Goal: Navigation & Orientation: Find specific page/section

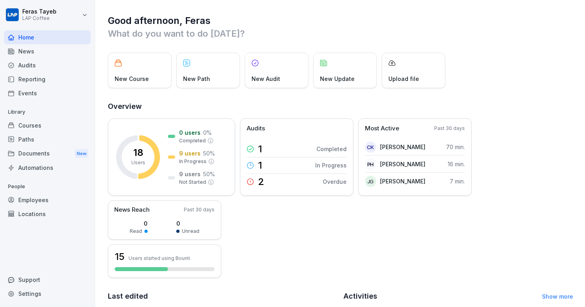
click at [40, 157] on div "Documents New" at bounding box center [47, 153] width 87 height 15
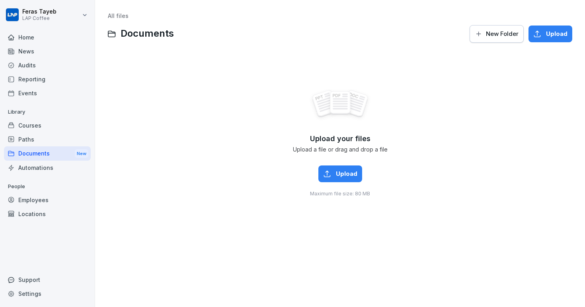
click at [37, 132] on div "Paths" at bounding box center [47, 139] width 87 height 14
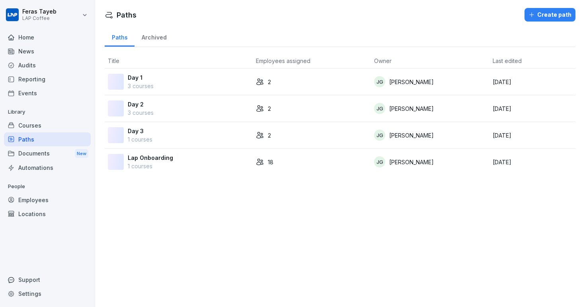
click at [38, 127] on div "Courses" at bounding box center [47, 125] width 87 height 14
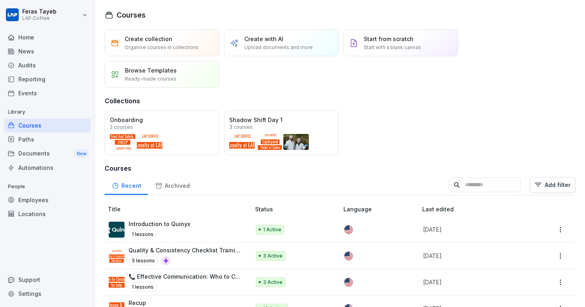
click at [34, 33] on div "Home" at bounding box center [47, 37] width 87 height 14
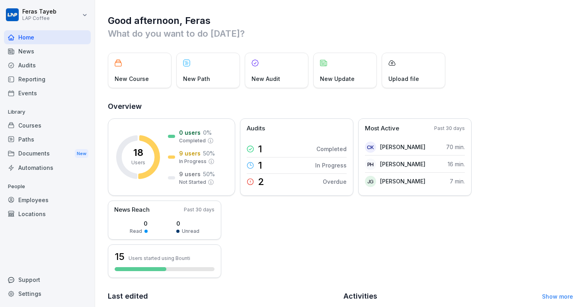
click at [45, 157] on div "Documents New" at bounding box center [47, 153] width 87 height 15
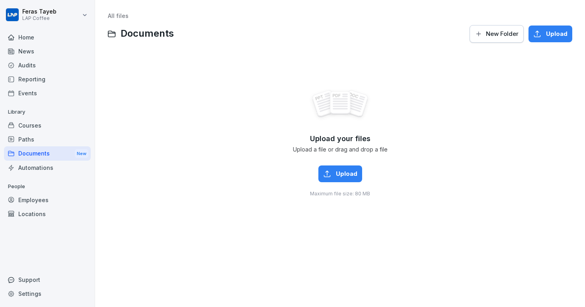
click at [47, 37] on div "Home" at bounding box center [47, 37] width 87 height 14
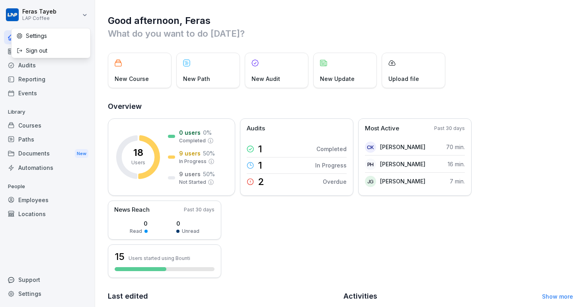
click at [74, 16] on html "[PERSON_NAME] LAP Coffee Home News Audits Reporting Events Library Courses Path…" at bounding box center [292, 153] width 585 height 307
click at [259, 13] on html "[PERSON_NAME] LAP Coffee Home News Audits Reporting Events Library Courses Path…" at bounding box center [292, 153] width 585 height 307
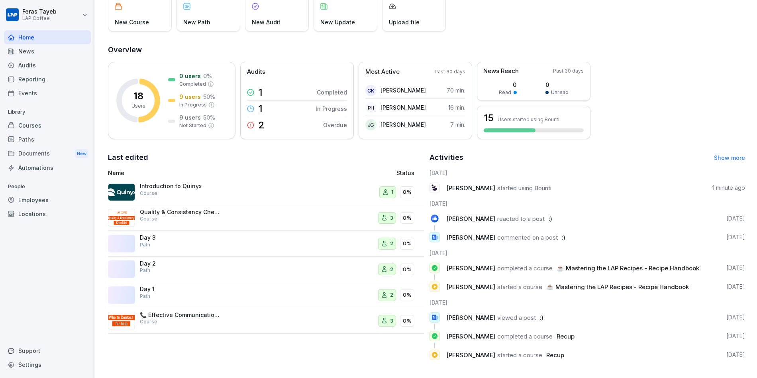
scroll to position [65, 0]
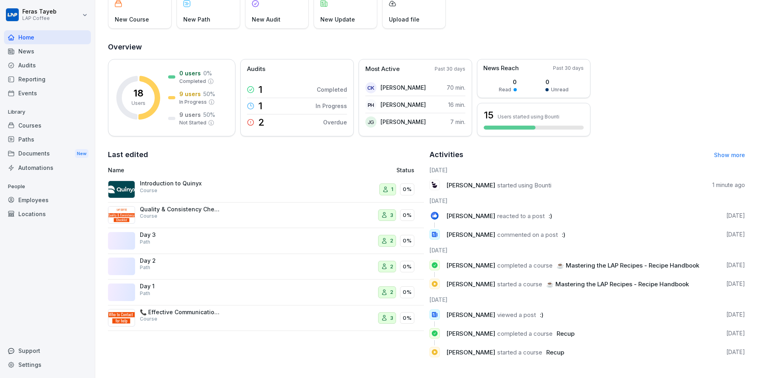
click at [173, 180] on p "Introduction to Quinyx" at bounding box center [180, 183] width 80 height 7
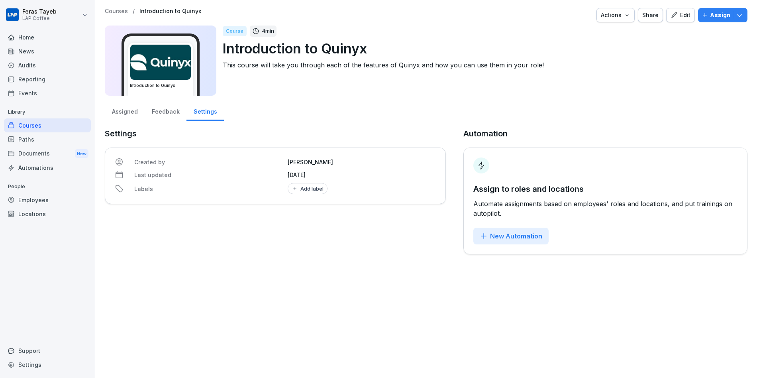
click at [168, 108] on div "Feedback" at bounding box center [166, 110] width 42 height 20
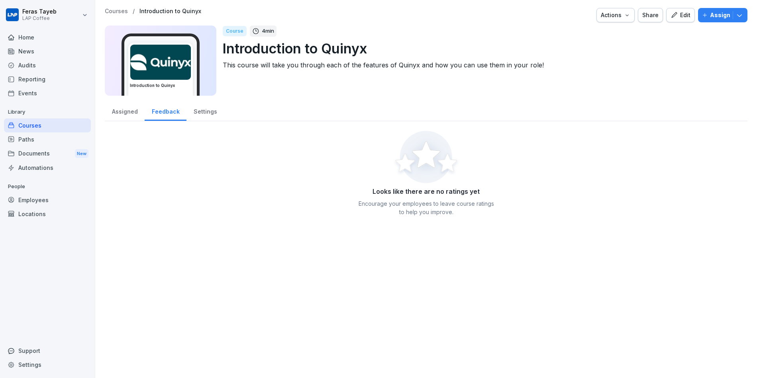
click at [121, 110] on div "Assigned" at bounding box center [125, 110] width 40 height 20
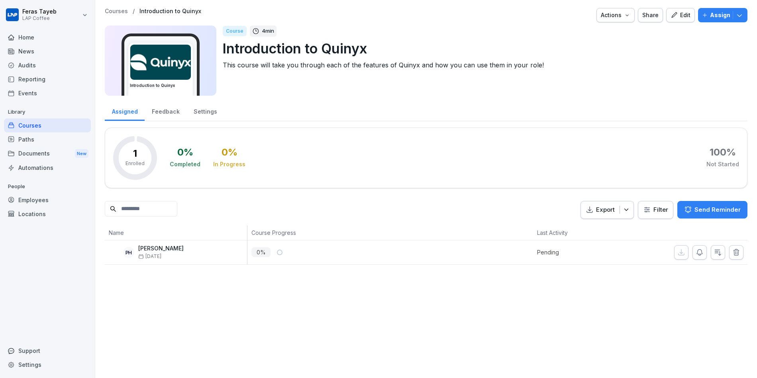
click at [31, 34] on div "Home" at bounding box center [47, 37] width 87 height 14
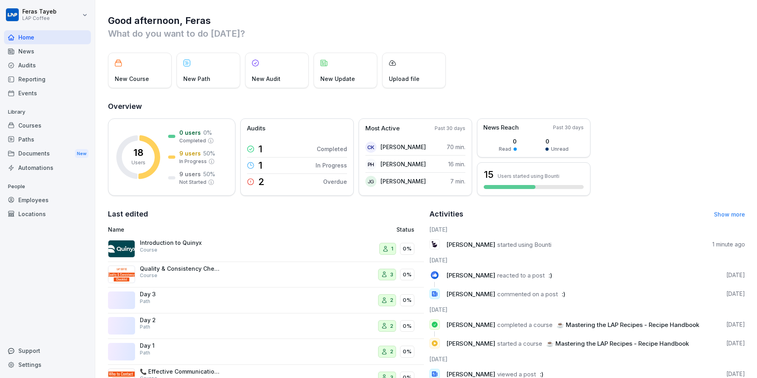
scroll to position [65, 0]
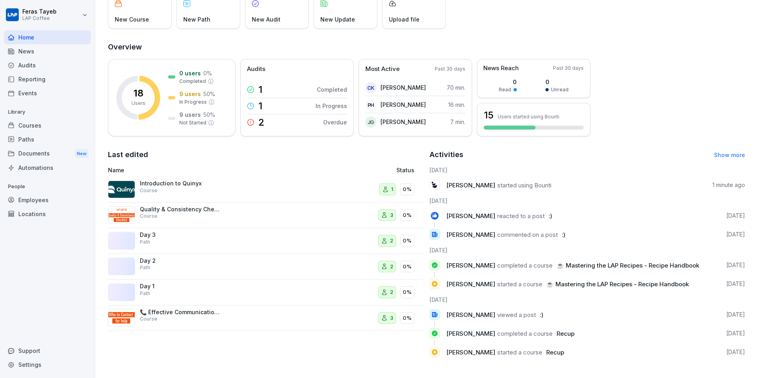
click at [45, 153] on div "Documents New" at bounding box center [47, 153] width 87 height 15
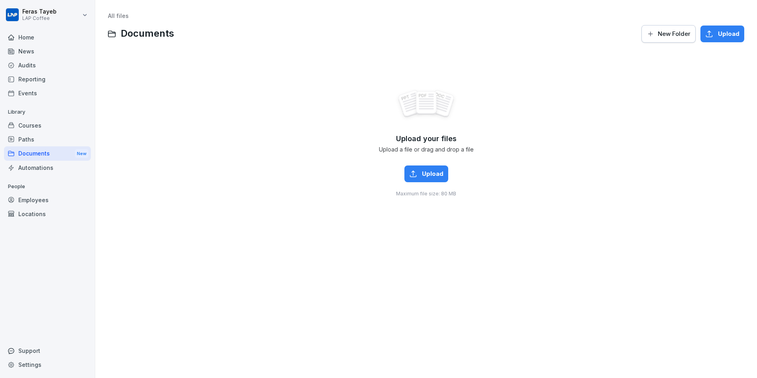
click at [585, 37] on span "New Folder" at bounding box center [674, 33] width 33 height 9
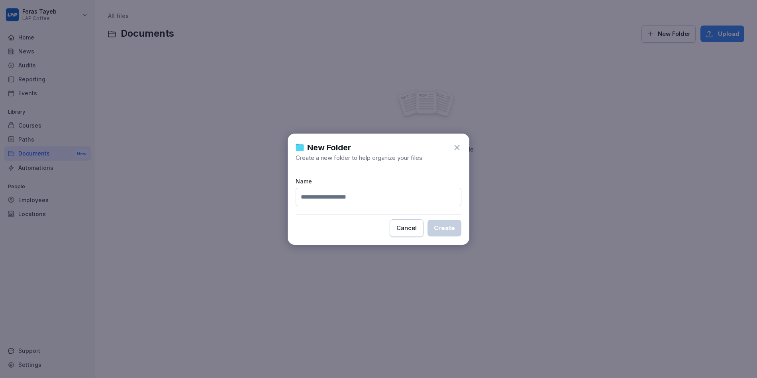
click at [459, 146] on icon at bounding box center [456, 147] width 9 height 9
